Goal: Find specific fact: Find contact information

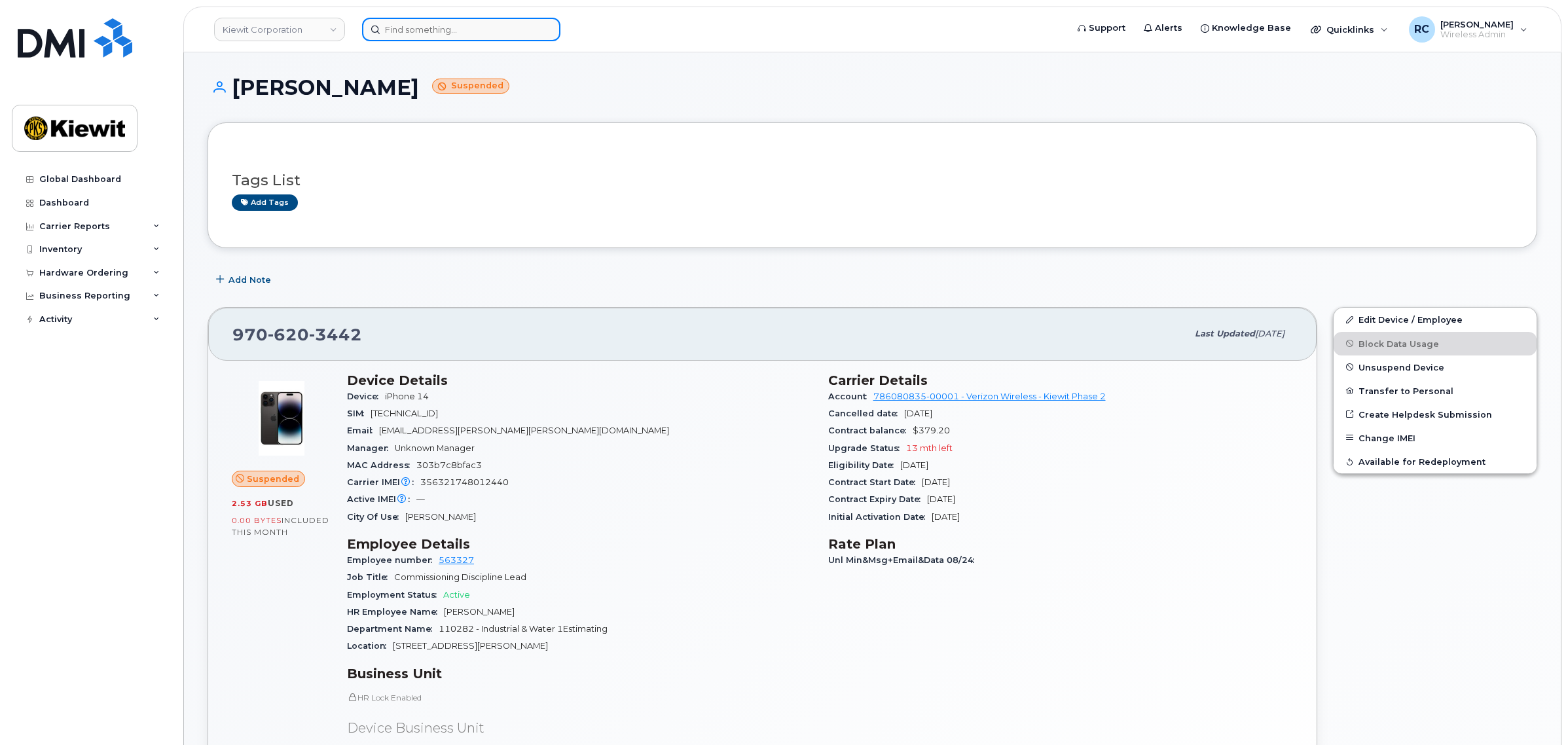
click at [462, 34] on input at bounding box center [461, 29] width 199 height 23
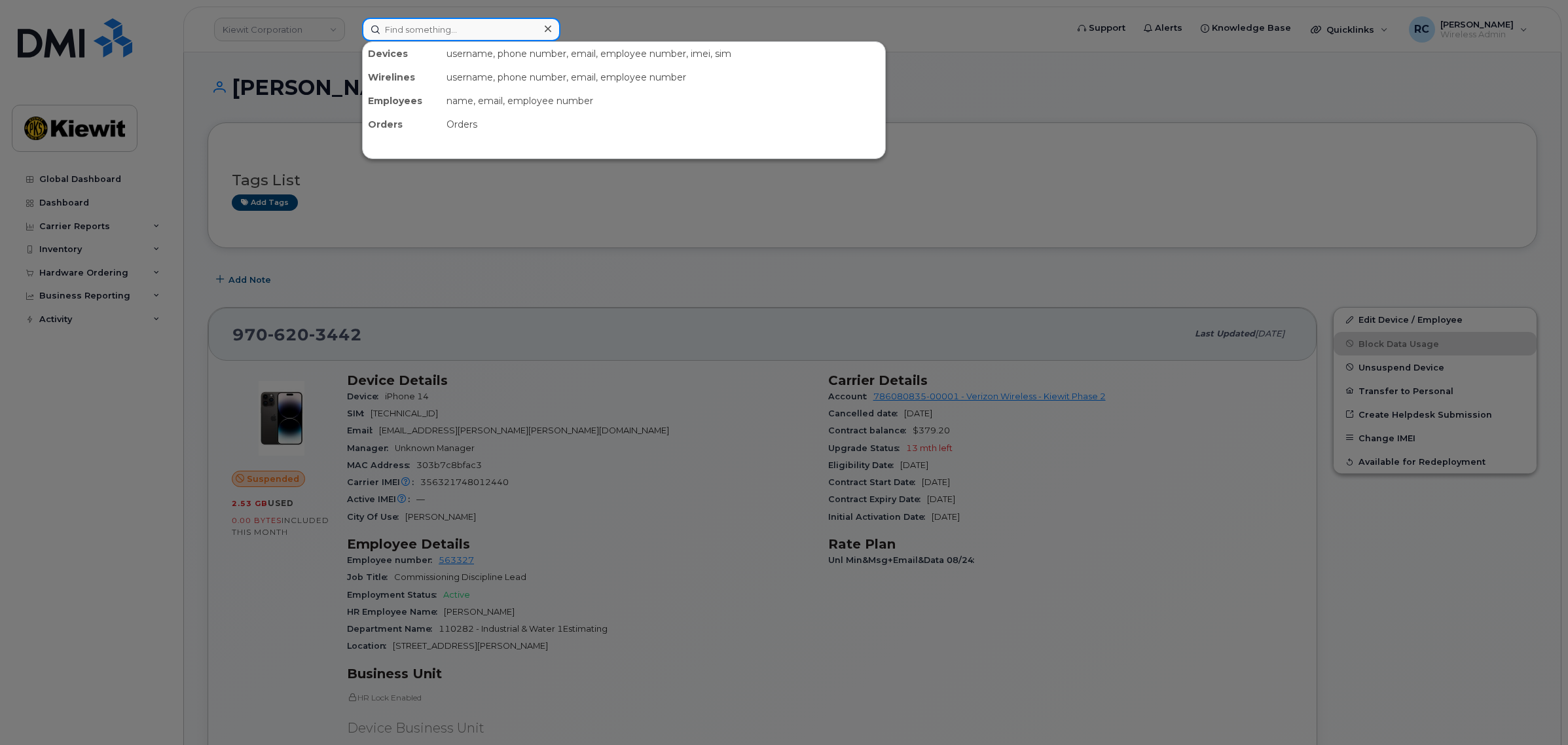
paste input "[PHONE_NUMBER]"
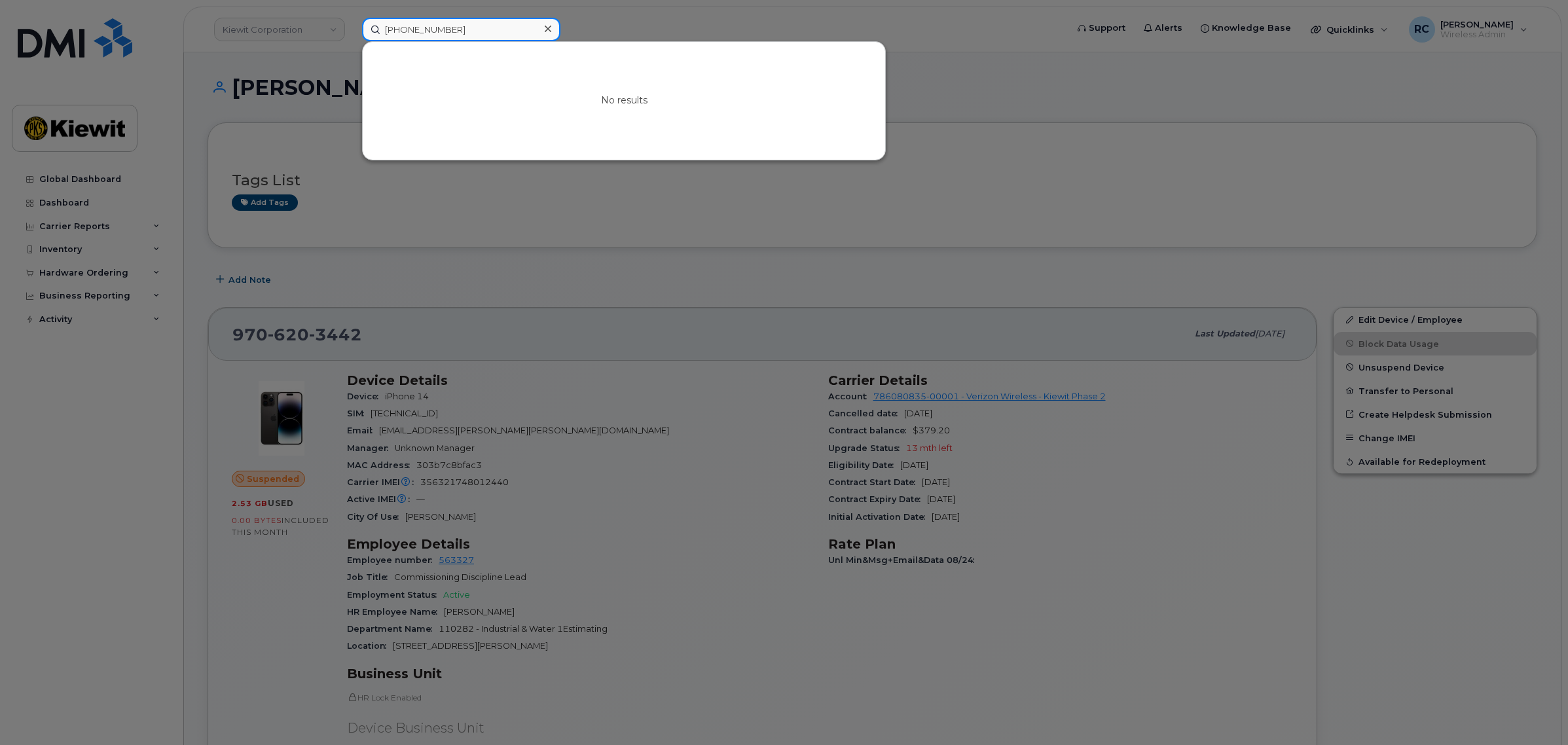
click at [407, 21] on input "[PHONE_NUMBER]" at bounding box center [461, 29] width 199 height 23
drag, startPoint x: 387, startPoint y: 29, endPoint x: 364, endPoint y: 30, distance: 23.0
click at [364, 30] on input "([PHONE_NUMBER]" at bounding box center [461, 29] width 199 height 23
drag, startPoint x: 466, startPoint y: 30, endPoint x: 445, endPoint y: 4, distance: 33.4
click at [445, 18] on div "[PHONE_NUMBER] No results" at bounding box center [710, 29] width 717 height 23
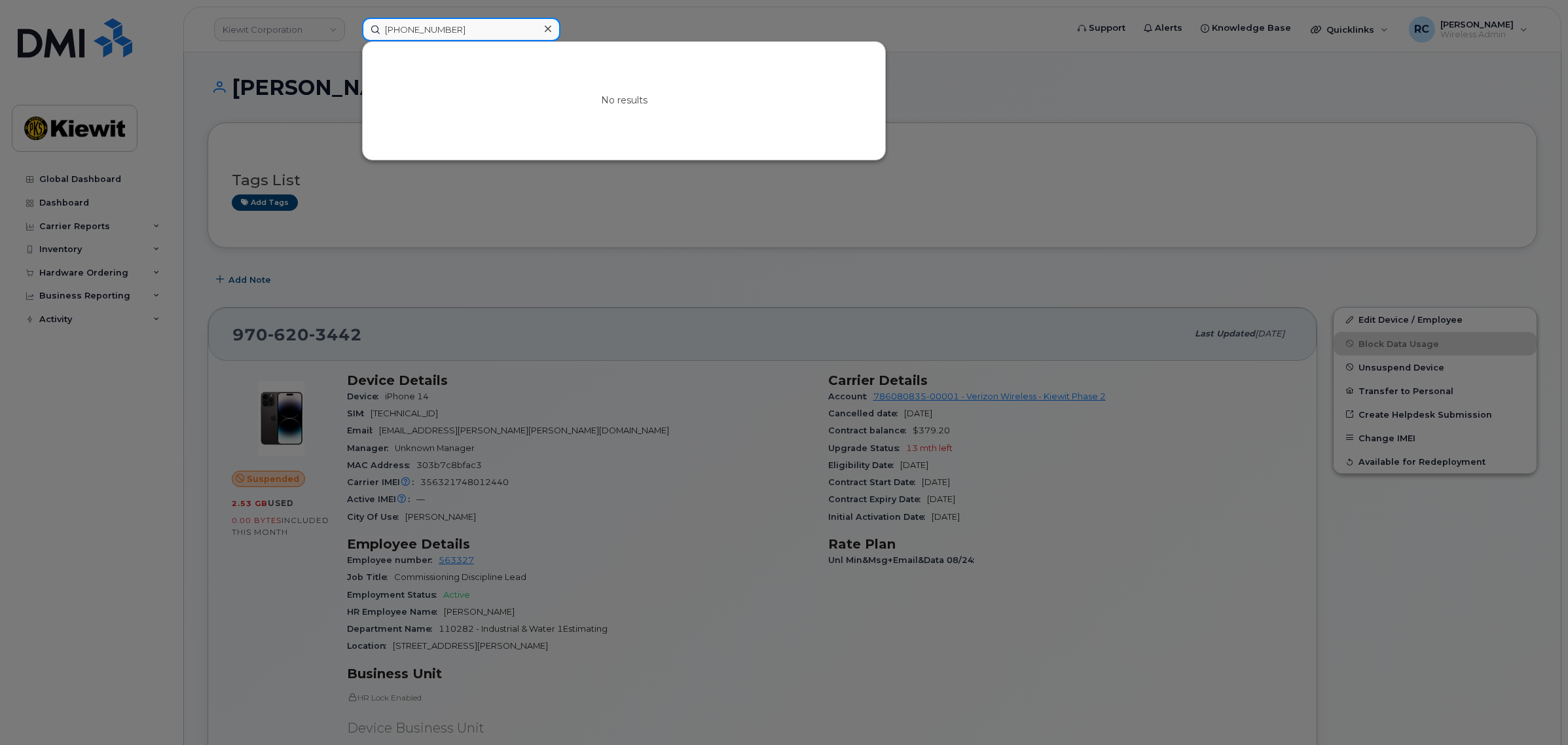
click at [405, 25] on input "[PHONE_NUMBER]" at bounding box center [461, 29] width 199 height 23
click at [488, 28] on input "9134949940" at bounding box center [461, 29] width 199 height 23
drag, startPoint x: 488, startPoint y: 28, endPoint x: 488, endPoint y: 37, distance: 9.0
click at [488, 37] on input "9134949940" at bounding box center [461, 29] width 199 height 23
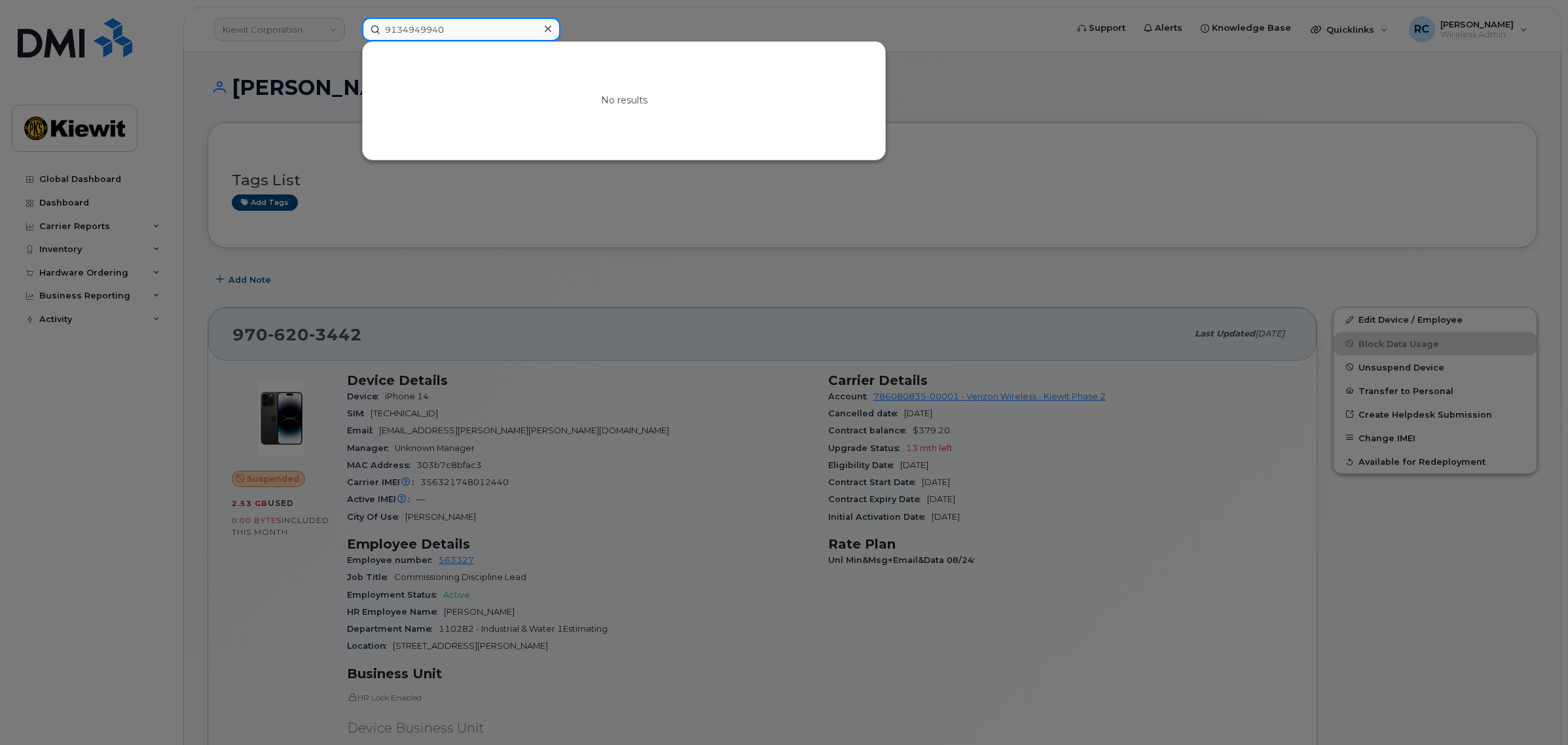
click at [481, 20] on input "9134949940" at bounding box center [461, 29] width 199 height 23
drag, startPoint x: 459, startPoint y: 24, endPoint x: 253, endPoint y: 20, distance: 206.0
click at [352, 20] on div "9134949940 No results" at bounding box center [710, 29] width 717 height 23
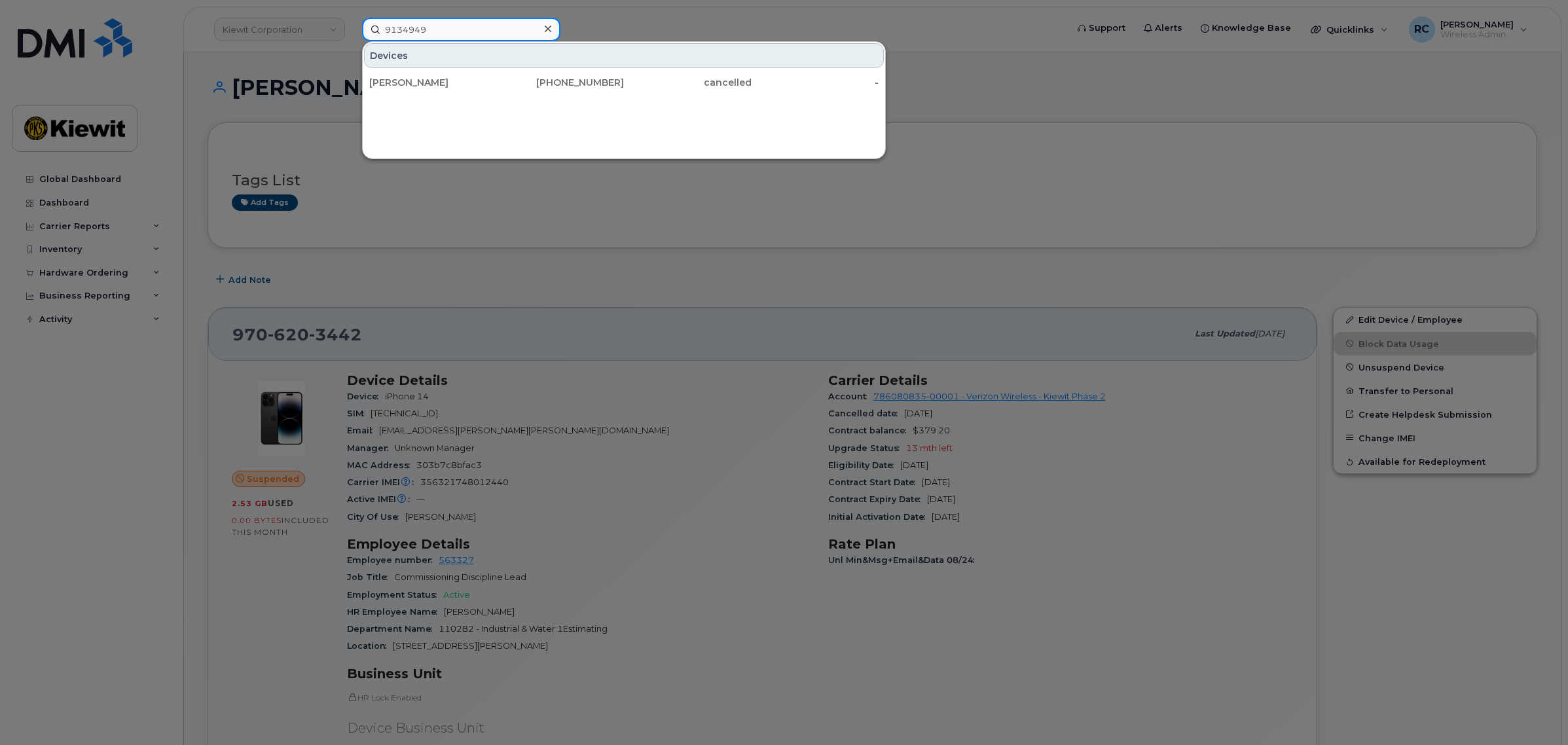
type input "91349499"
